Goal: Information Seeking & Learning: Learn about a topic

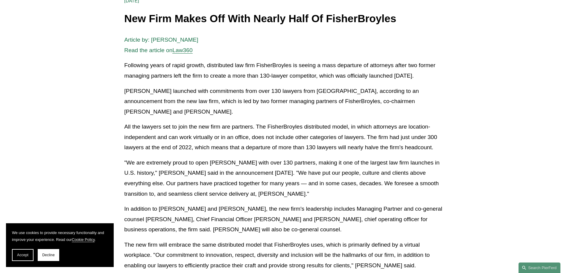
scroll to position [120, 0]
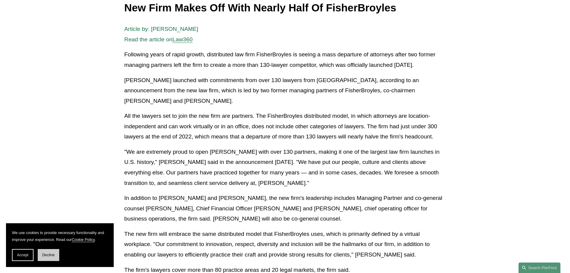
click at [50, 257] on button "Decline" at bounding box center [49, 255] width 22 height 12
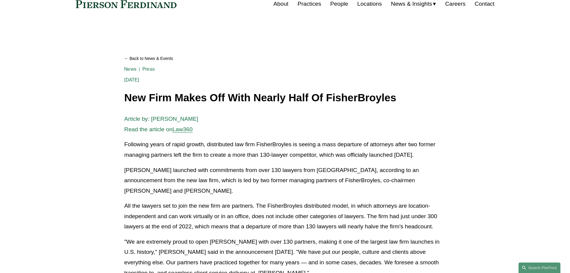
scroll to position [0, 0]
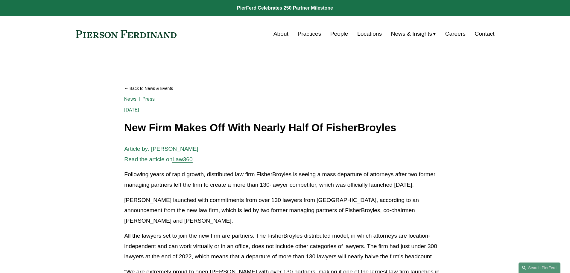
click at [137, 37] on link at bounding box center [126, 34] width 101 height 8
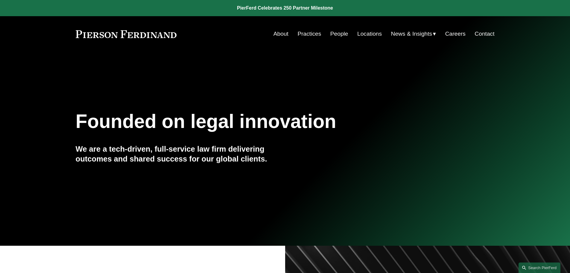
click at [334, 31] on link "People" at bounding box center [339, 33] width 18 height 11
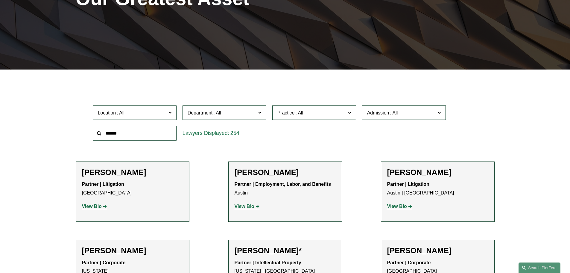
scroll to position [120, 0]
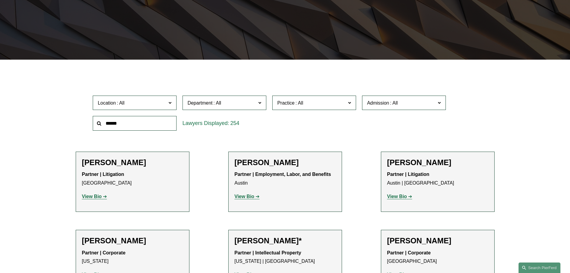
click at [97, 198] on strong "View Bio" at bounding box center [92, 196] width 20 height 5
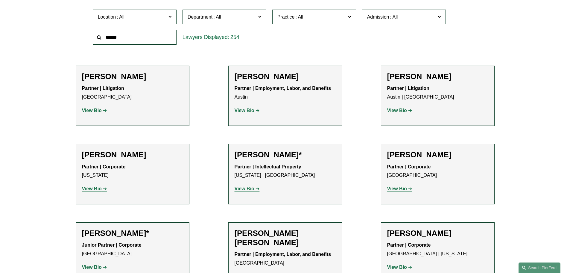
scroll to position [210, 0]
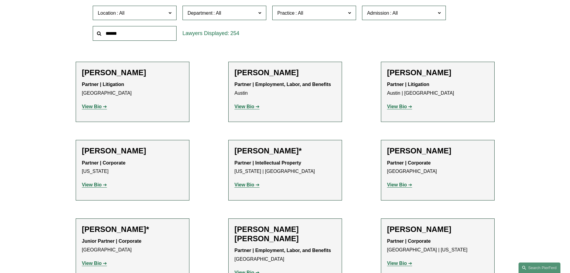
click at [248, 187] on strong "View Bio" at bounding box center [245, 184] width 20 height 5
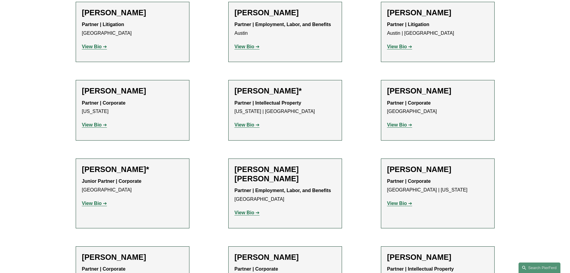
scroll to position [299, 0]
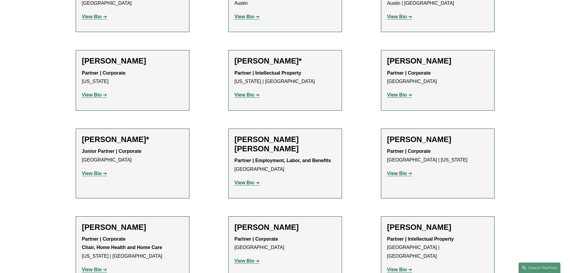
click at [99, 172] on strong "View Bio" at bounding box center [92, 173] width 20 height 5
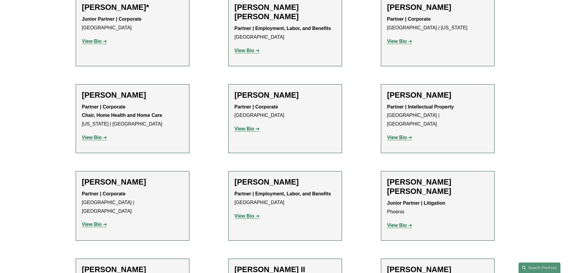
scroll to position [449, 0]
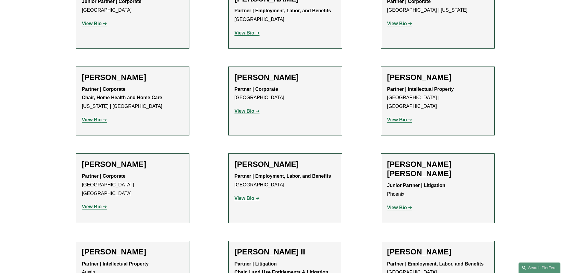
click at [399, 117] on strong "View Bio" at bounding box center [397, 119] width 20 height 5
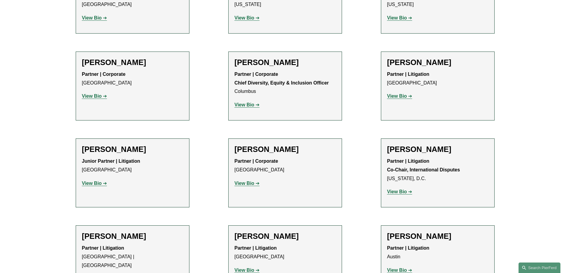
scroll to position [928, 0]
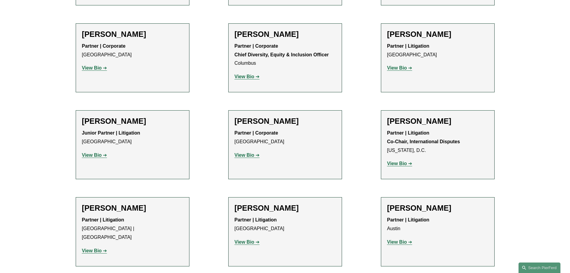
click at [95, 152] on strong "View Bio" at bounding box center [92, 154] width 20 height 5
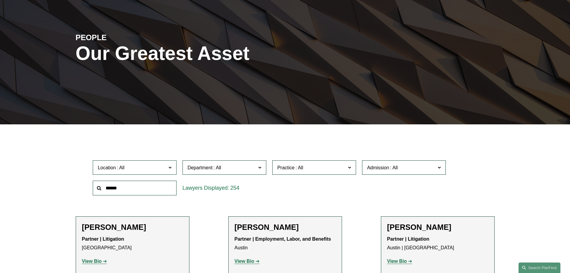
scroll to position [0, 0]
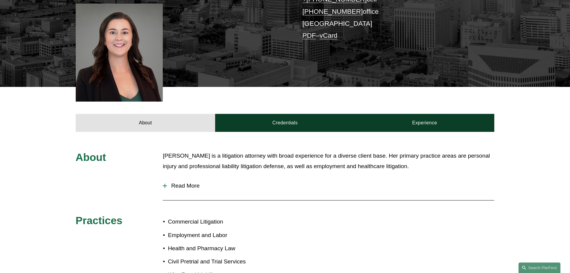
scroll to position [120, 0]
